Goal: Register for event/course

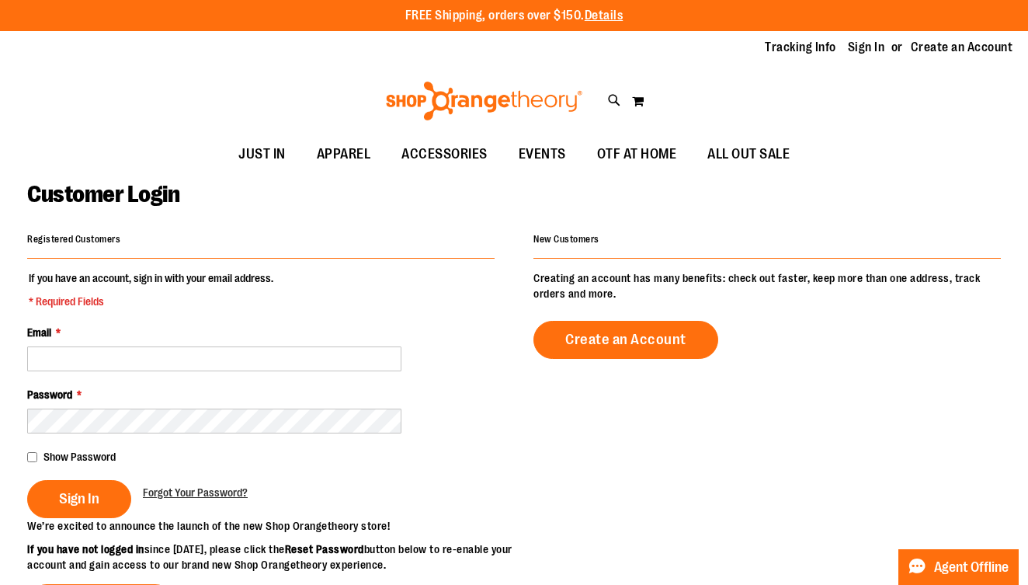
type input "**********"
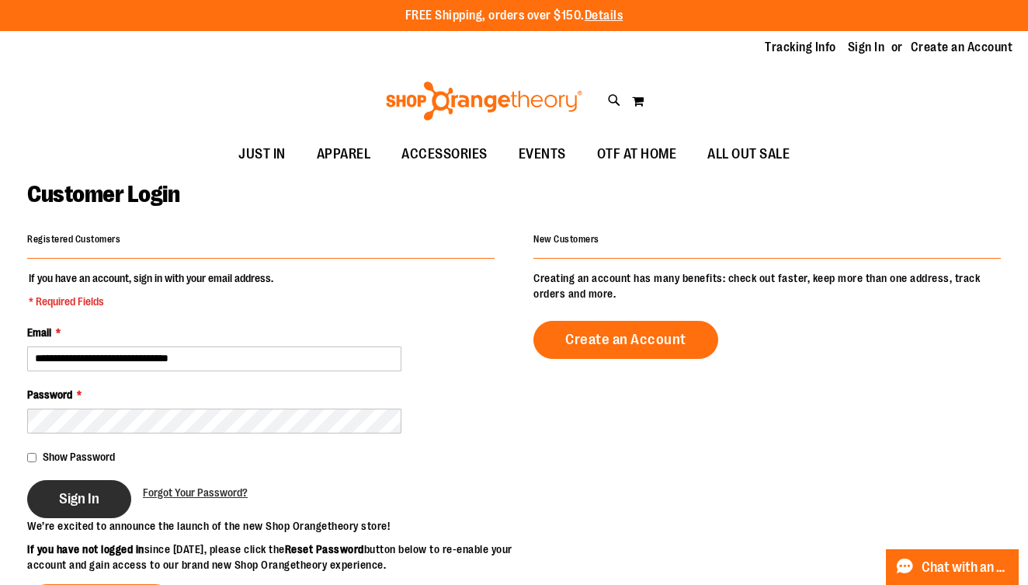
click at [99, 512] on button "Sign In" at bounding box center [79, 499] width 104 height 38
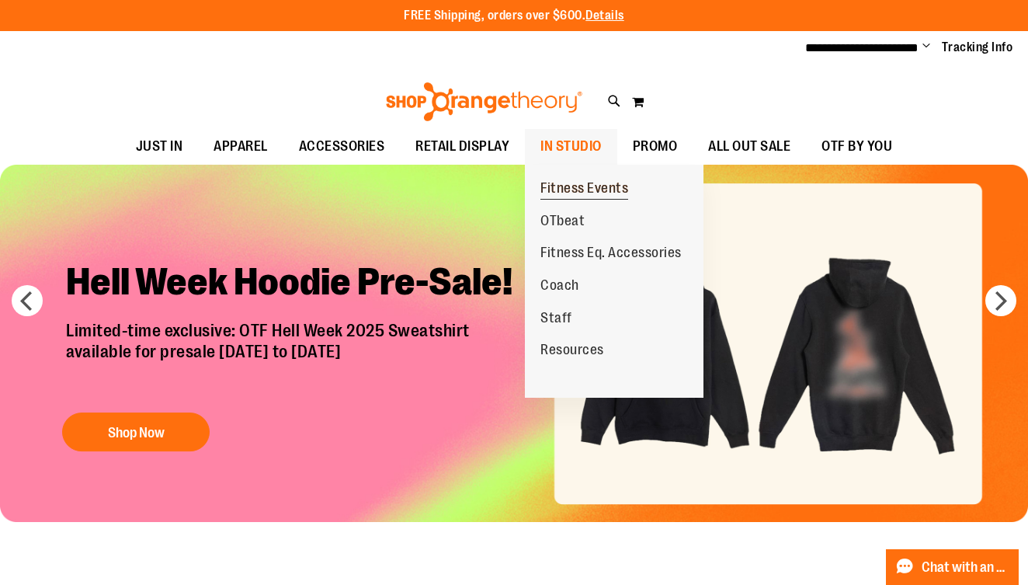
click at [578, 186] on span "Fitness Events" at bounding box center [584, 189] width 88 height 19
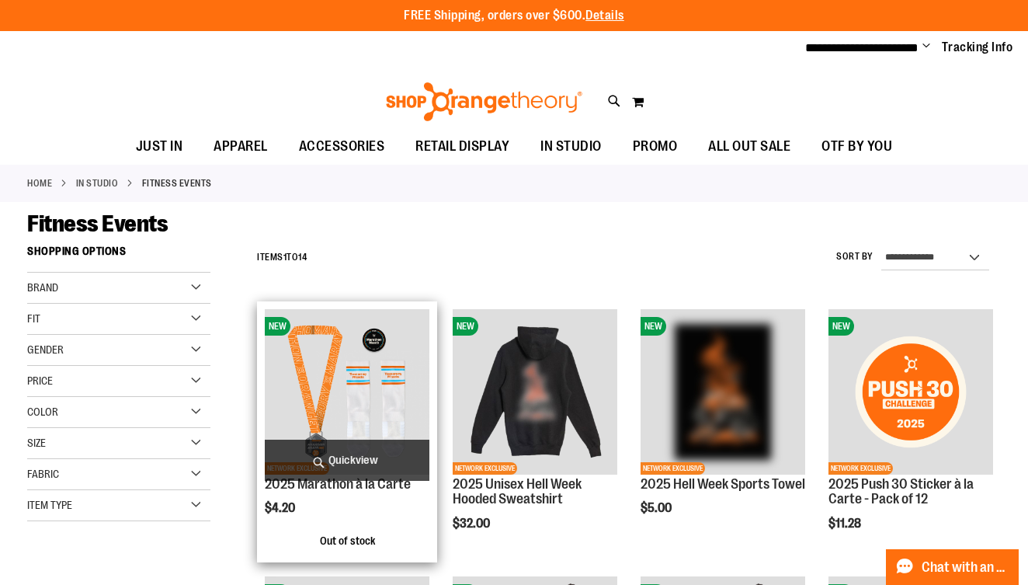
click at [374, 405] on img "product" at bounding box center [347, 391] width 165 height 165
